Goal: Find specific page/section: Find specific page/section

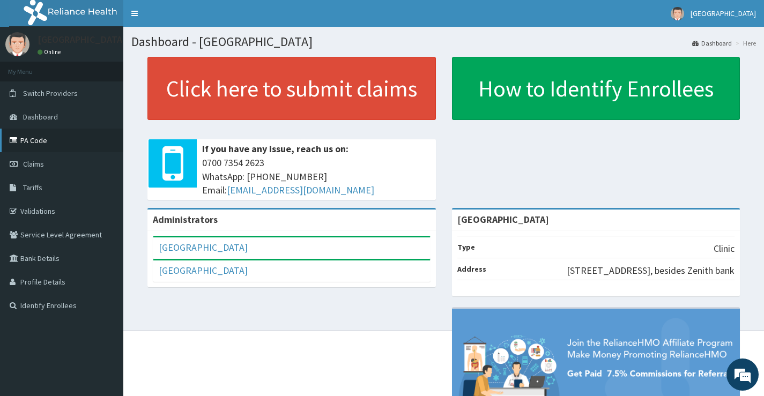
click at [43, 138] on link "PA Code" at bounding box center [61, 141] width 123 height 24
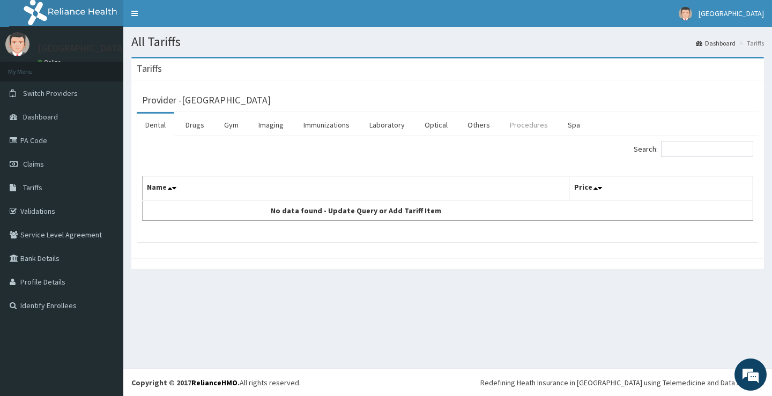
click at [508, 117] on link "Procedures" at bounding box center [528, 125] width 55 height 23
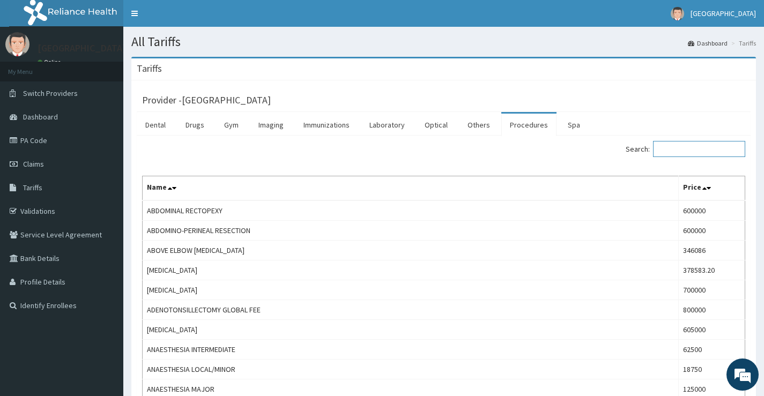
click at [691, 155] on input "Search:" at bounding box center [699, 149] width 92 height 16
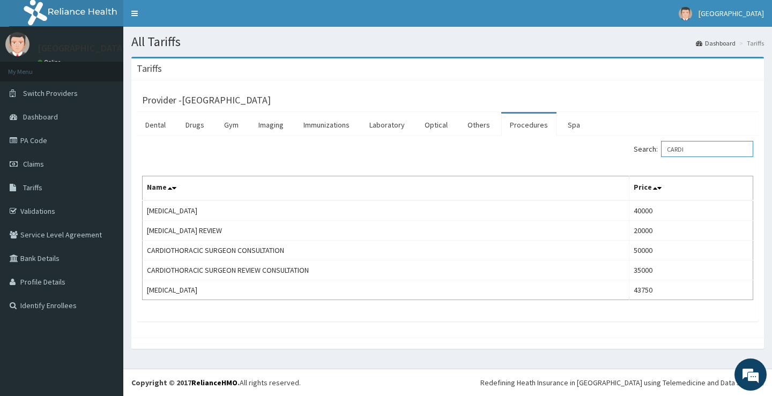
type input "CARDI"
click at [41, 135] on link "PA Code" at bounding box center [61, 141] width 123 height 24
